Goal: Task Accomplishment & Management: Manage account settings

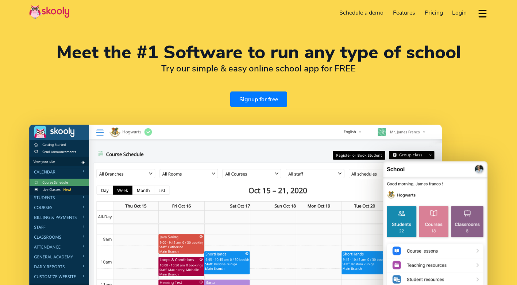
select select "en"
click at [457, 12] on span "Login" at bounding box center [459, 13] width 15 height 8
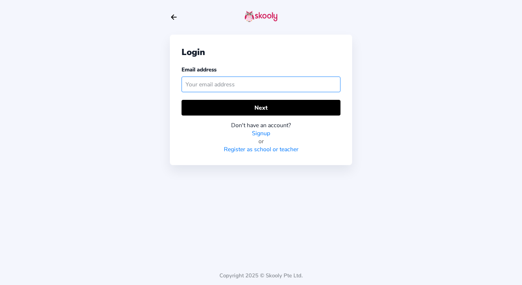
click at [249, 88] on input "text" at bounding box center [261, 85] width 159 height 16
type input "س"
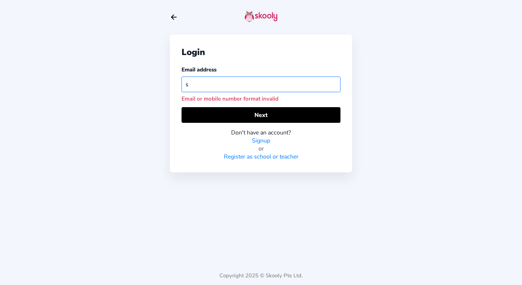
type input "sparklenurseryjo@gmail.com"
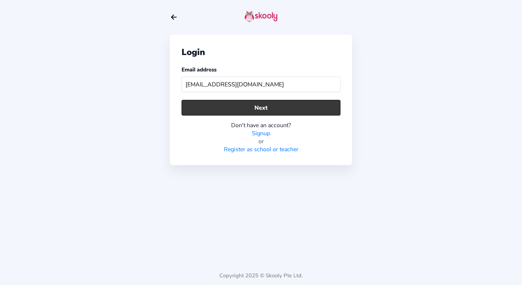
click at [272, 110] on button "Next" at bounding box center [261, 108] width 159 height 16
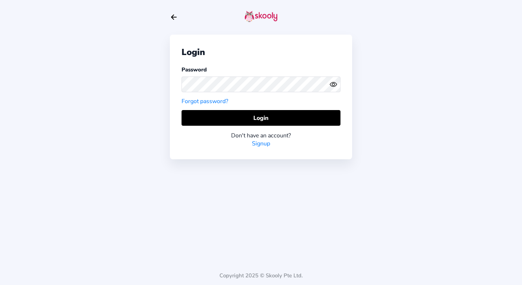
click at [336, 84] on icon "Eye" at bounding box center [334, 85] width 8 height 8
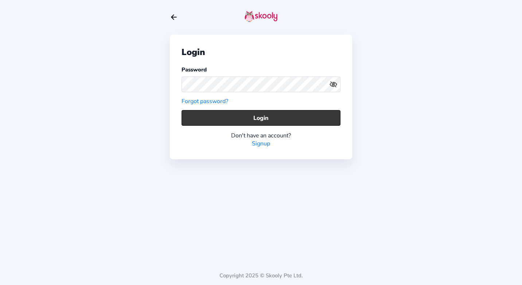
click at [268, 117] on button "Login" at bounding box center [261, 118] width 159 height 16
